Goal: Browse casually

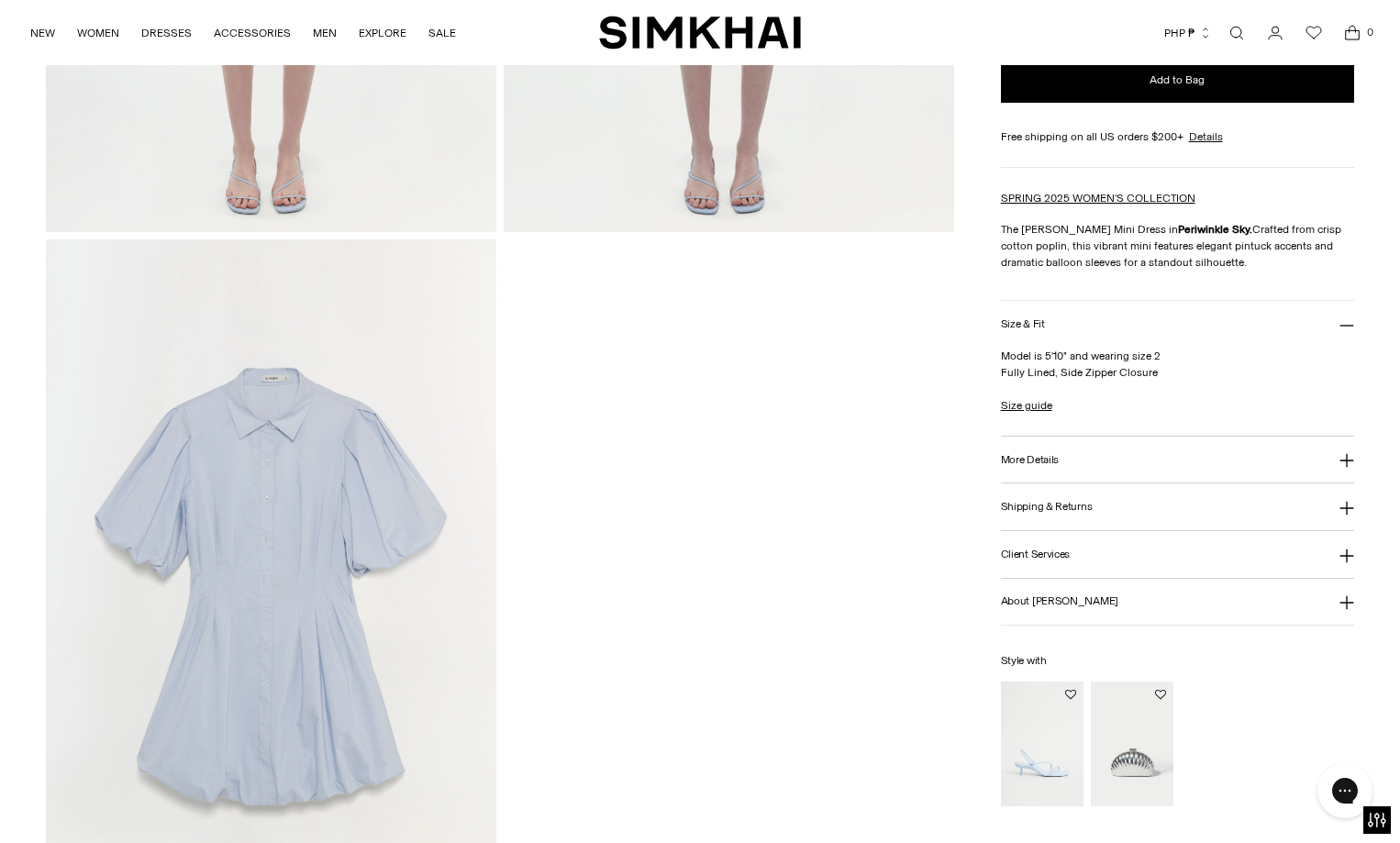
scroll to position [2110, 0]
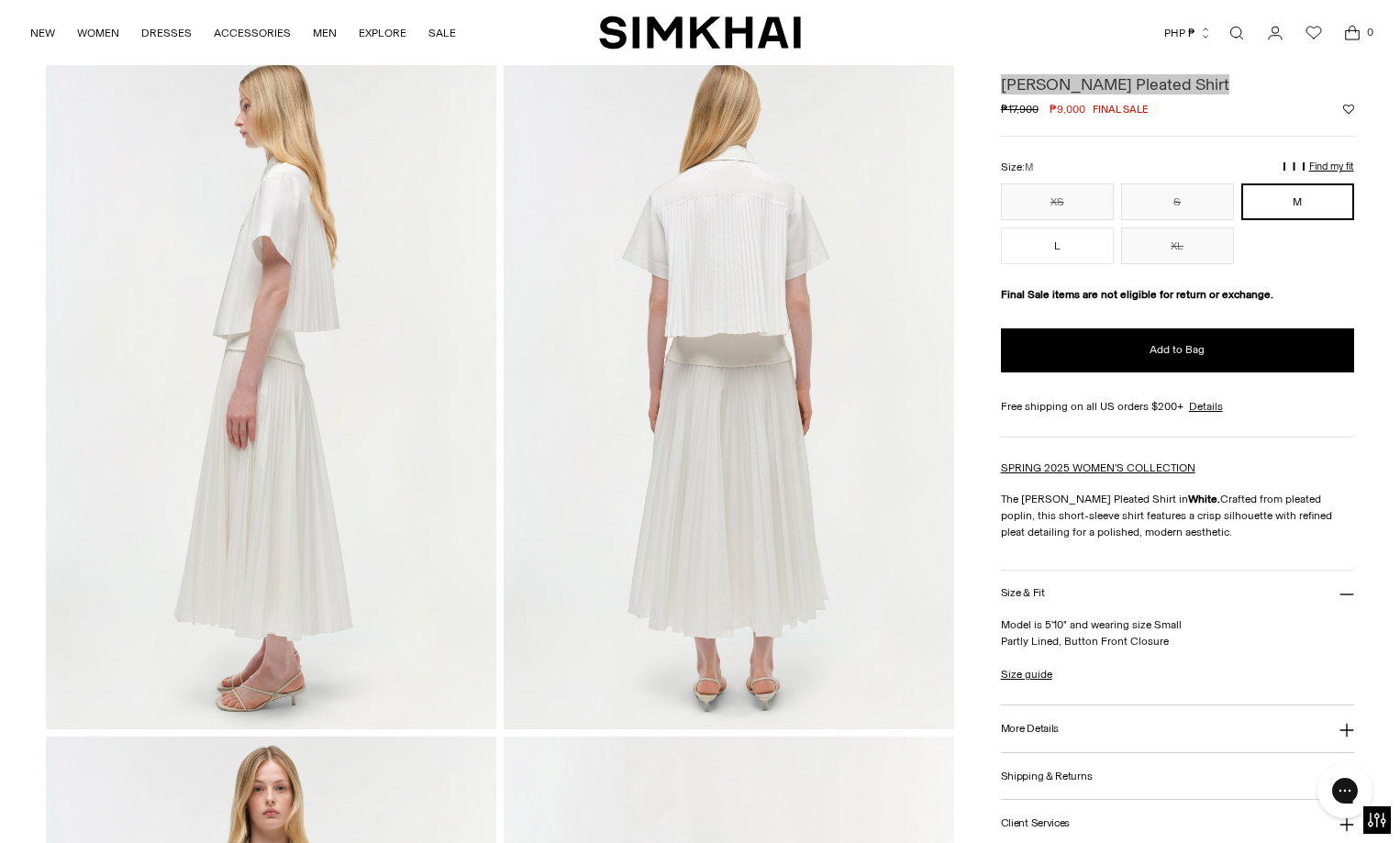
scroll to position [734, 0]
